Goal: Transaction & Acquisition: Purchase product/service

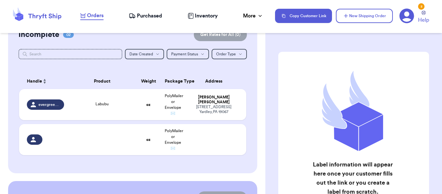
scroll to position [65, 0]
click at [88, 105] on div "Labubu" at bounding box center [102, 103] width 60 height 7
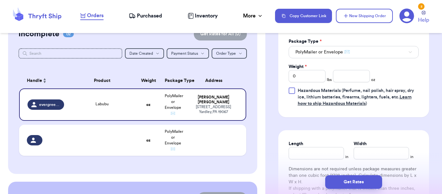
scroll to position [283, 0]
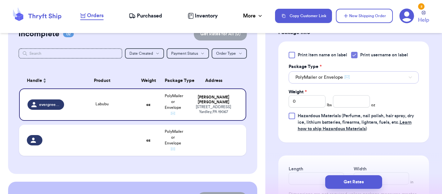
click at [320, 81] on button "PolyMailer or Envelope ✉️" at bounding box center [353, 77] width 130 height 12
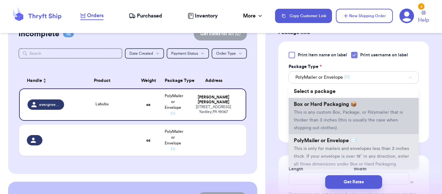
click at [319, 114] on li "Box or Hard Packaging 📦 This is any custom Box, Package, or Polymailer that is …" at bounding box center [353, 116] width 130 height 36
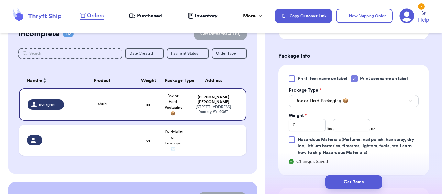
scroll to position [259, 0]
click at [307, 128] on input "0" at bounding box center [306, 125] width 37 height 12
click at [351, 125] on input "number" at bounding box center [351, 125] width 37 height 12
type input "8"
click at [419, 127] on div "Print item name on label Print username on label Package Type * Box or Hard Pac…" at bounding box center [353, 120] width 151 height 110
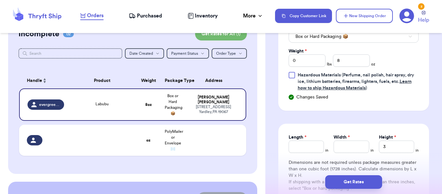
scroll to position [328, 0]
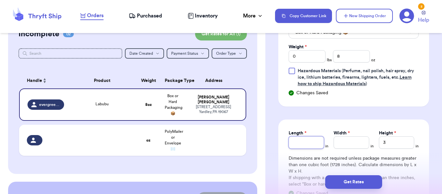
click at [297, 142] on input "Length *" at bounding box center [305, 142] width 35 height 12
type input "7"
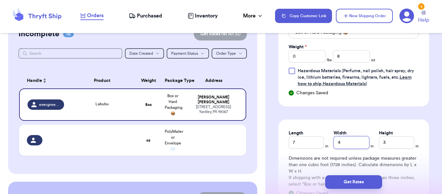
type input "4"
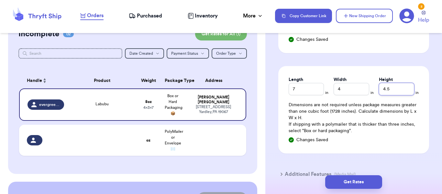
scroll to position [384, 0]
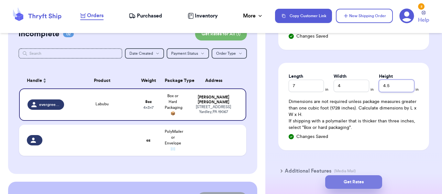
type input "4.5"
click at [348, 181] on button "Get Rates" at bounding box center [353, 182] width 57 height 14
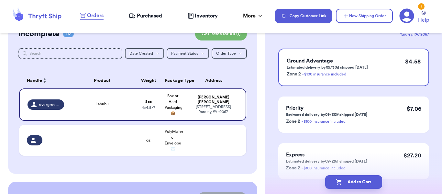
scroll to position [55, 0]
click at [352, 182] on button "Add to Cart" at bounding box center [353, 182] width 57 height 14
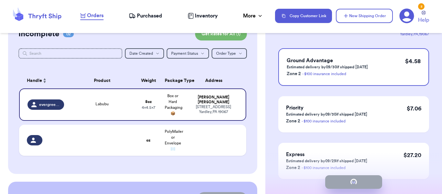
checkbox input "true"
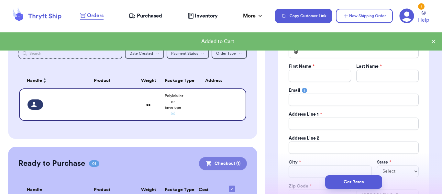
scroll to position [126, 0]
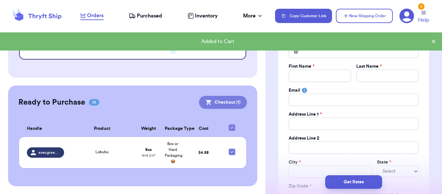
click at [217, 102] on button "Checkout ( 1 )" at bounding box center [223, 102] width 48 height 13
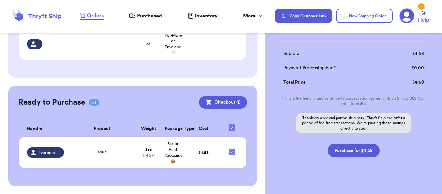
scroll to position [94, 0]
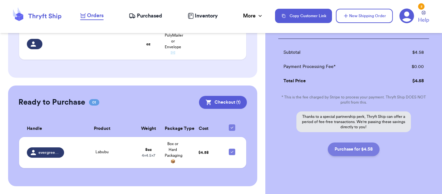
click at [345, 146] on button "Purchase for $4.58" at bounding box center [354, 149] width 52 height 14
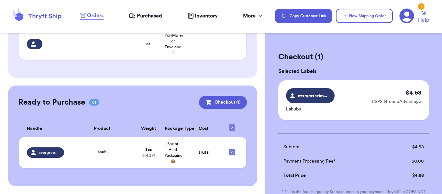
checkbox input "true"
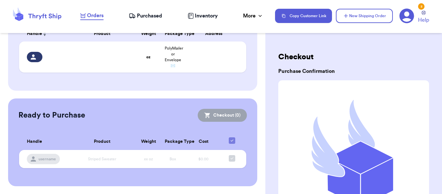
scroll to position [110, 0]
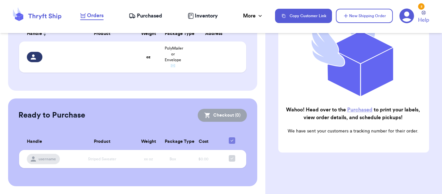
click at [354, 107] on link "Purchased" at bounding box center [359, 109] width 25 height 5
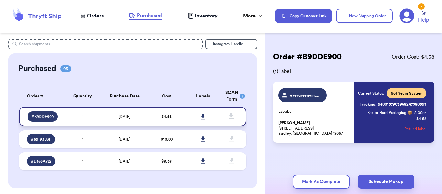
click at [200, 117] on icon at bounding box center [202, 116] width 5 height 5
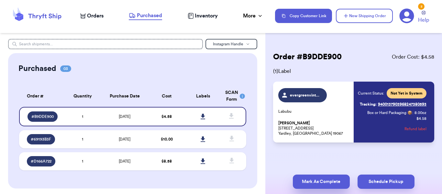
click at [320, 180] on button "Mark As Complete" at bounding box center [321, 181] width 57 height 14
